Goal: Entertainment & Leisure: Consume media (video, audio)

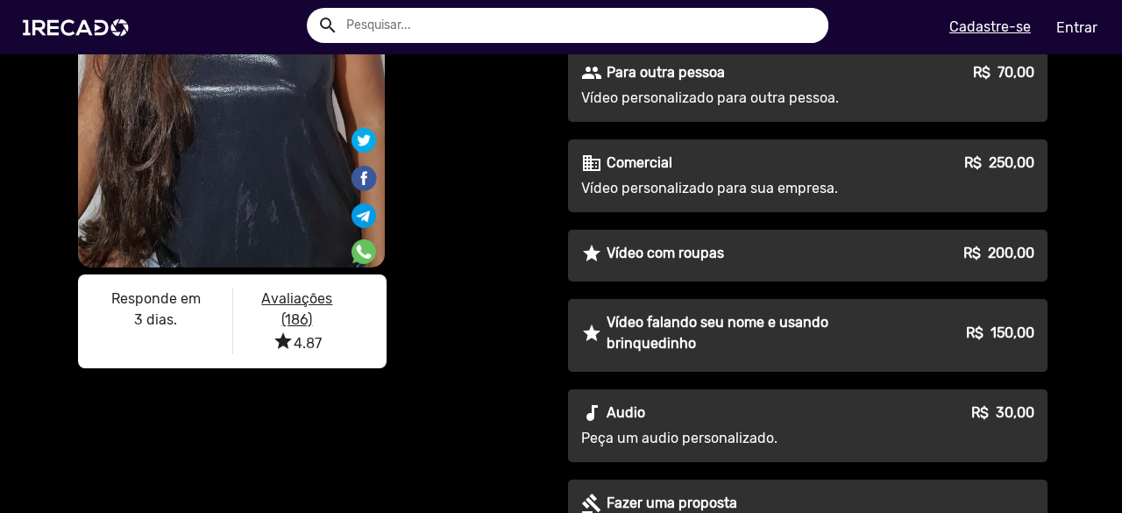
scroll to position [351, 0]
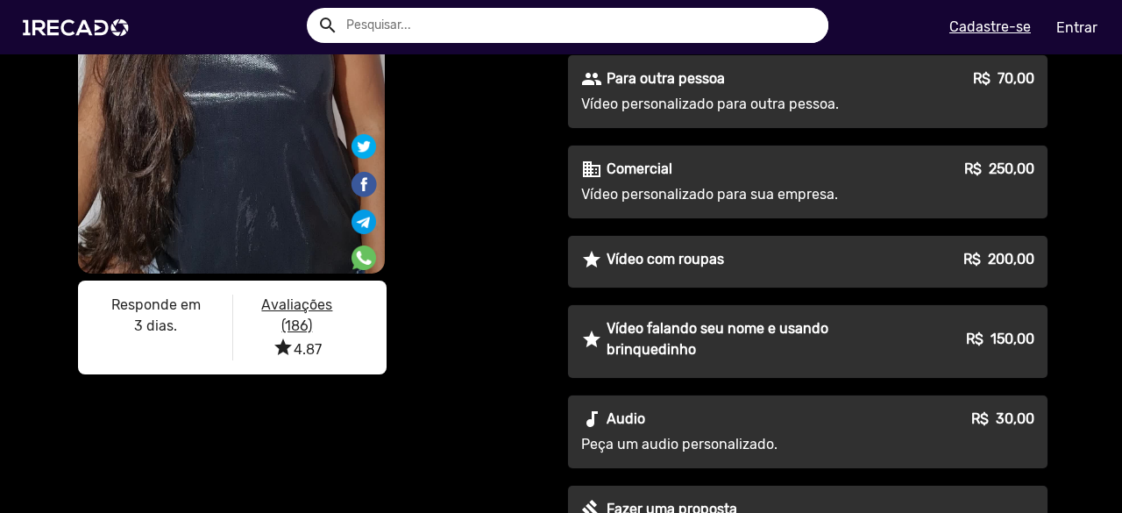
click at [705, 344] on p "Vídeo falando seu nome e usando brinquedinho" at bounding box center [753, 339] width 292 height 42
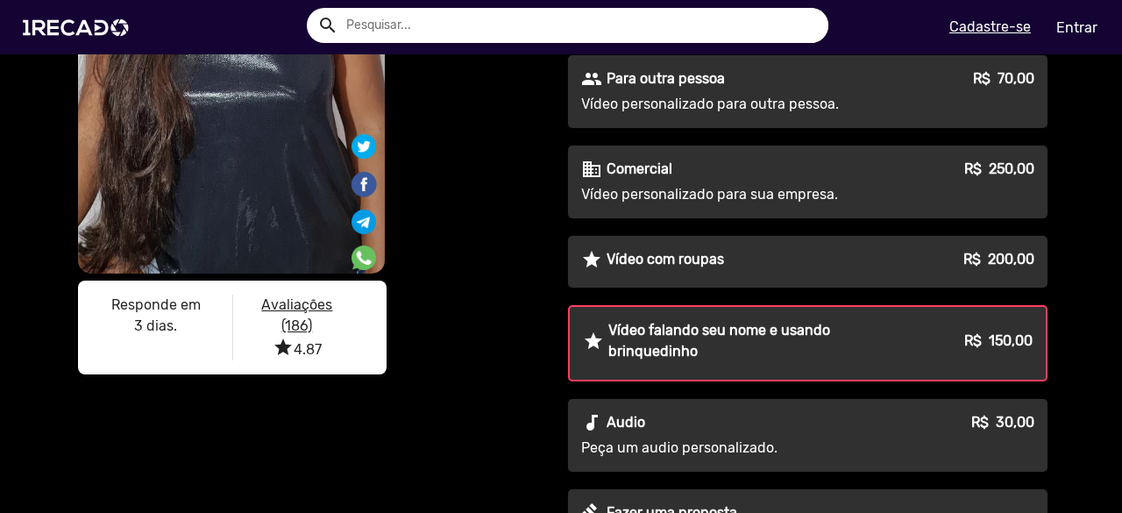
click at [619, 335] on p "Vídeo falando seu nome e usando brinquedinho" at bounding box center [752, 341] width 289 height 42
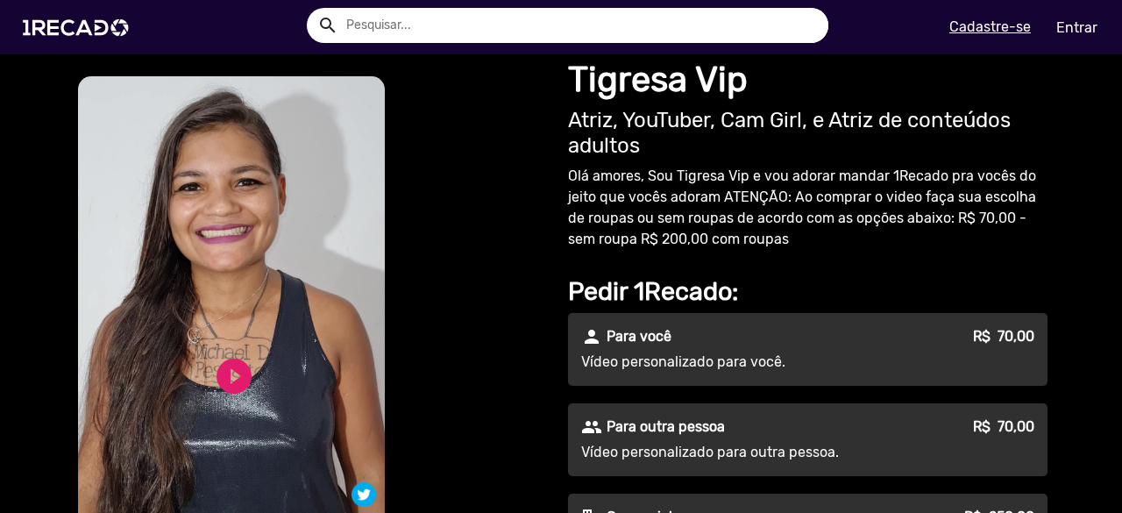
scroll to position [0, 0]
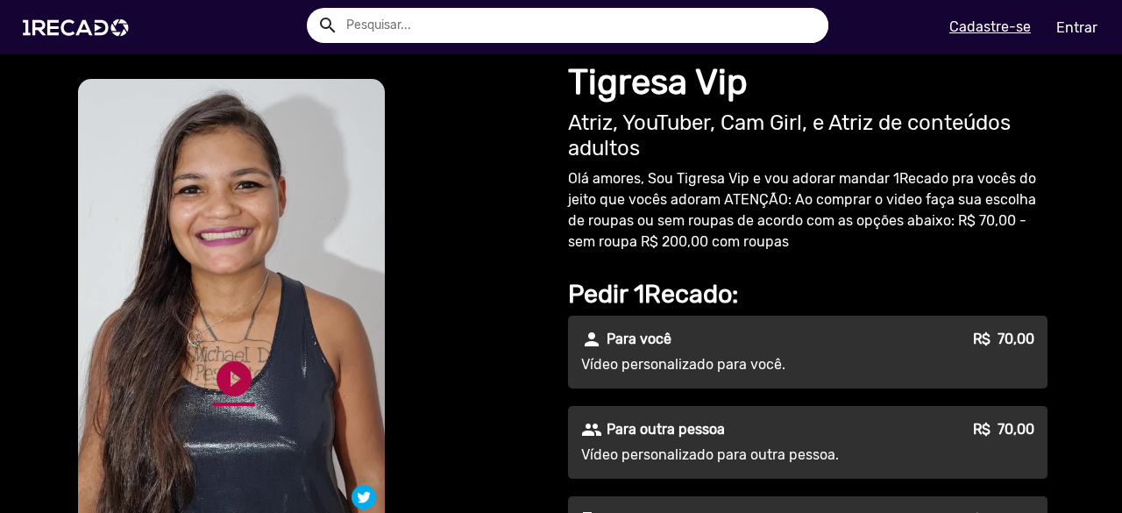
click at [217, 385] on link "play_circle_filled" at bounding box center [234, 379] width 42 height 42
click at [228, 379] on link "pause_circle" at bounding box center [234, 379] width 42 height 42
click at [235, 383] on link "play_circle_filled" at bounding box center [234, 379] width 42 height 42
click at [231, 378] on link "pause_circle" at bounding box center [234, 379] width 42 height 42
click at [231, 372] on link "play_circle_filled" at bounding box center [234, 379] width 42 height 42
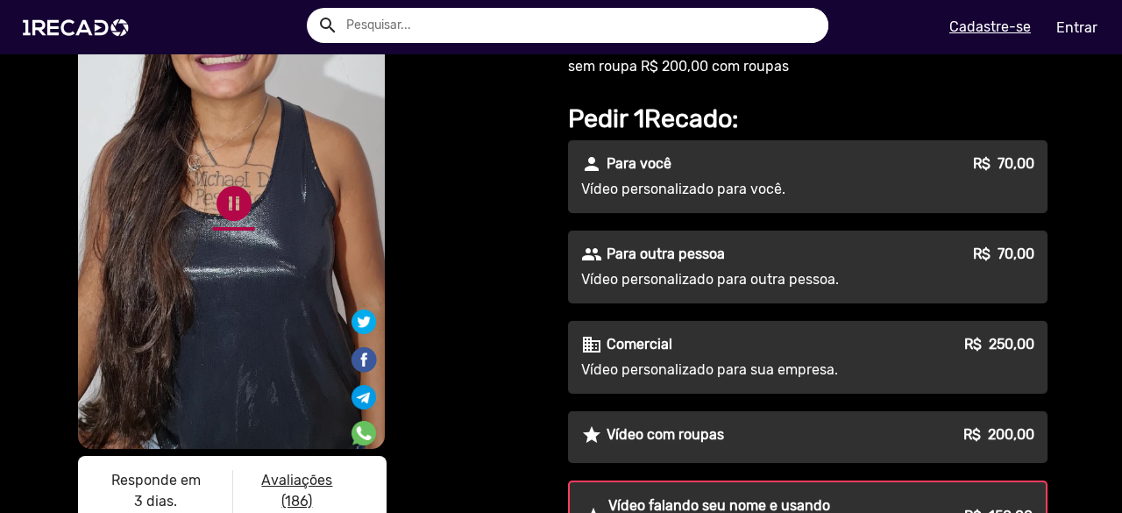
scroll to position [88, 0]
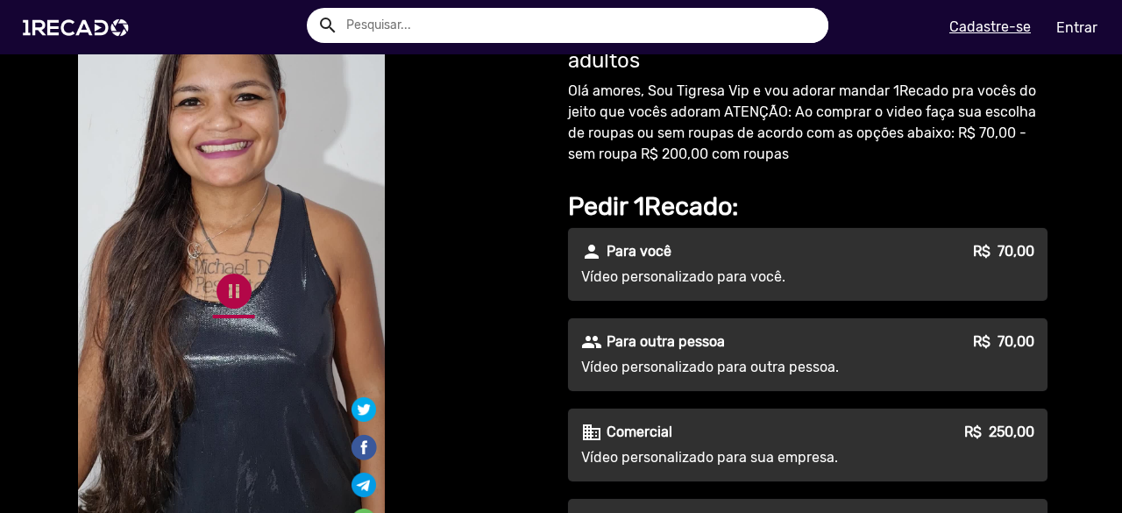
click at [228, 294] on link "pause_circle" at bounding box center [234, 291] width 42 height 42
